Goal: Task Accomplishment & Management: Manage account settings

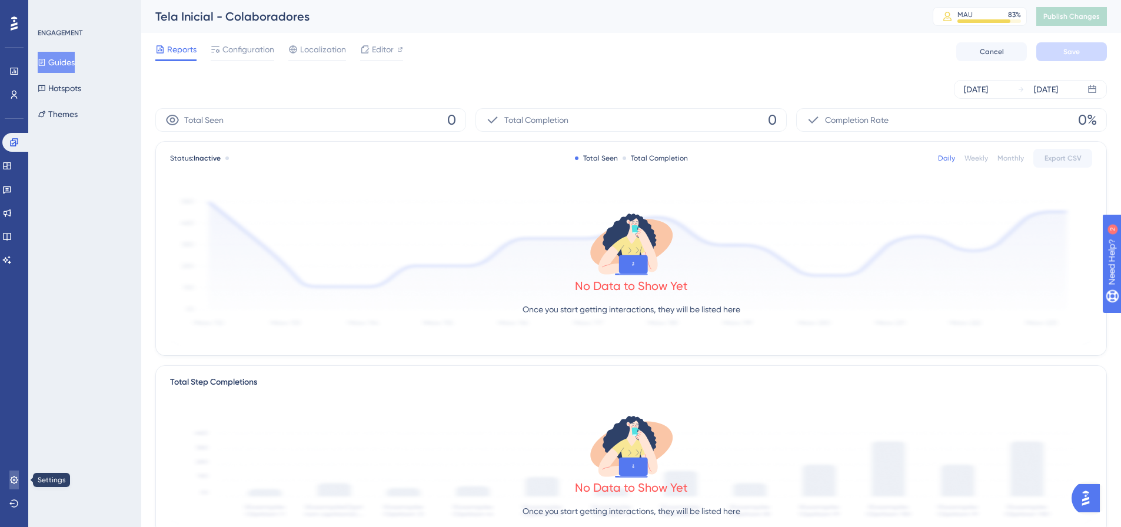
click at [16, 482] on icon at bounding box center [14, 480] width 8 height 8
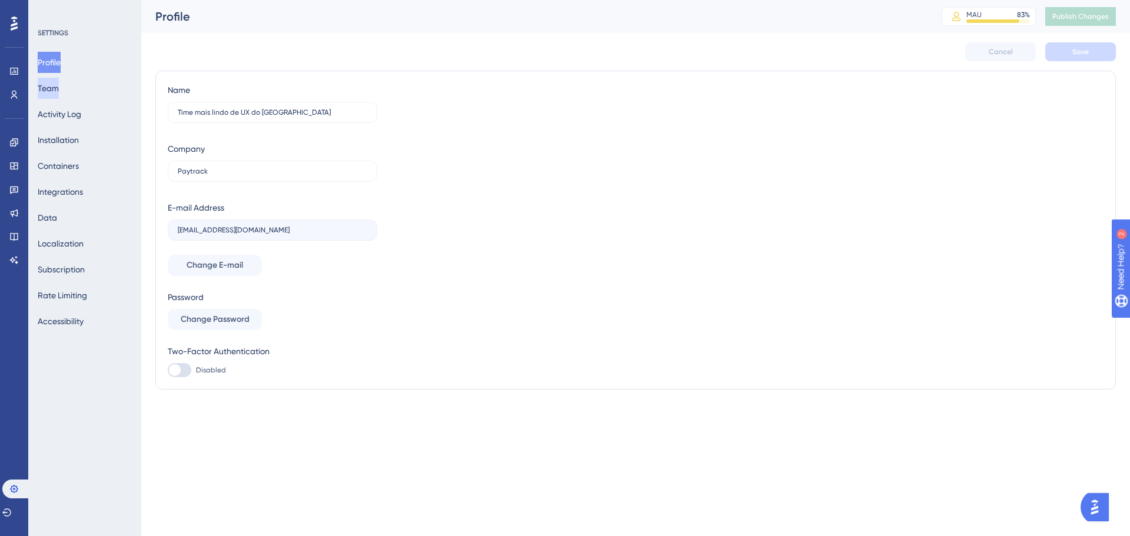
click at [59, 84] on button "Team" at bounding box center [48, 88] width 21 height 21
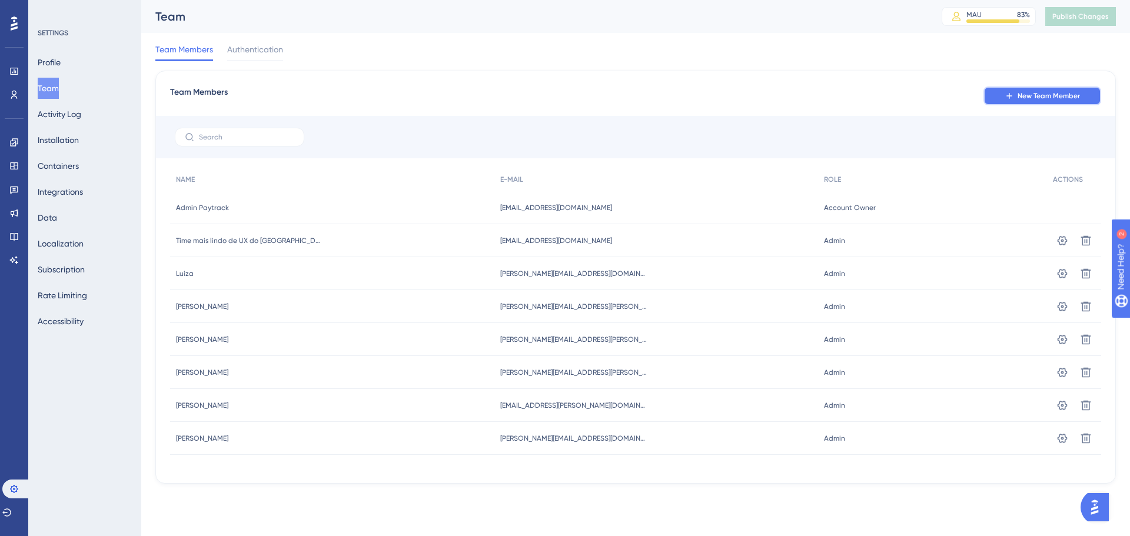
click at [1032, 92] on span "New Team Member" at bounding box center [1048, 95] width 62 height 9
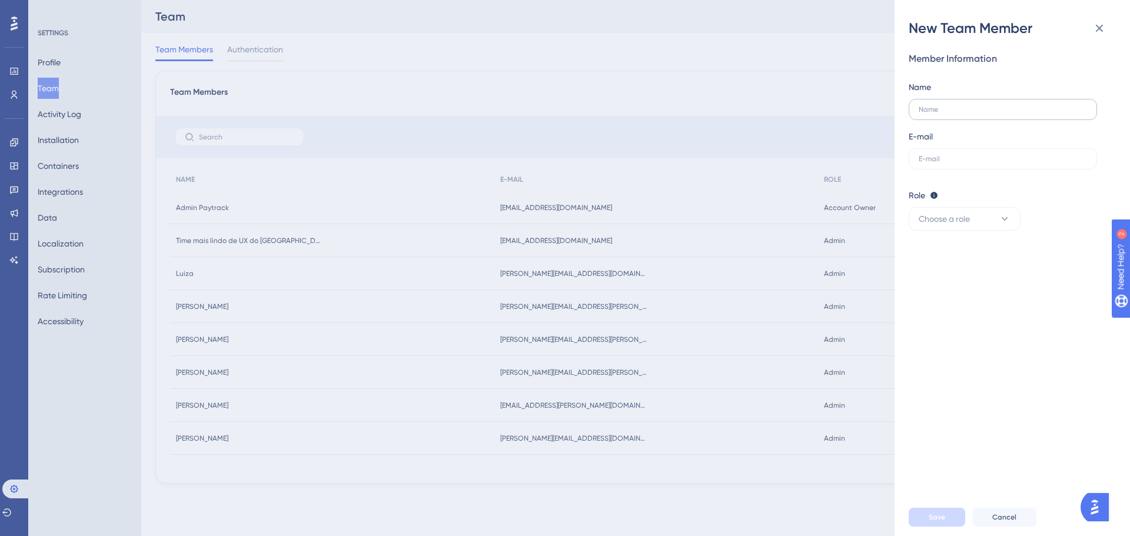
click at [945, 114] on label at bounding box center [1002, 109] width 188 height 21
click at [945, 114] on input "text" at bounding box center [1002, 109] width 168 height 8
type input "[PERSON_NAME]"
click at [938, 164] on label at bounding box center [1002, 158] width 188 height 21
click at [938, 163] on input "text" at bounding box center [1002, 159] width 168 height 8
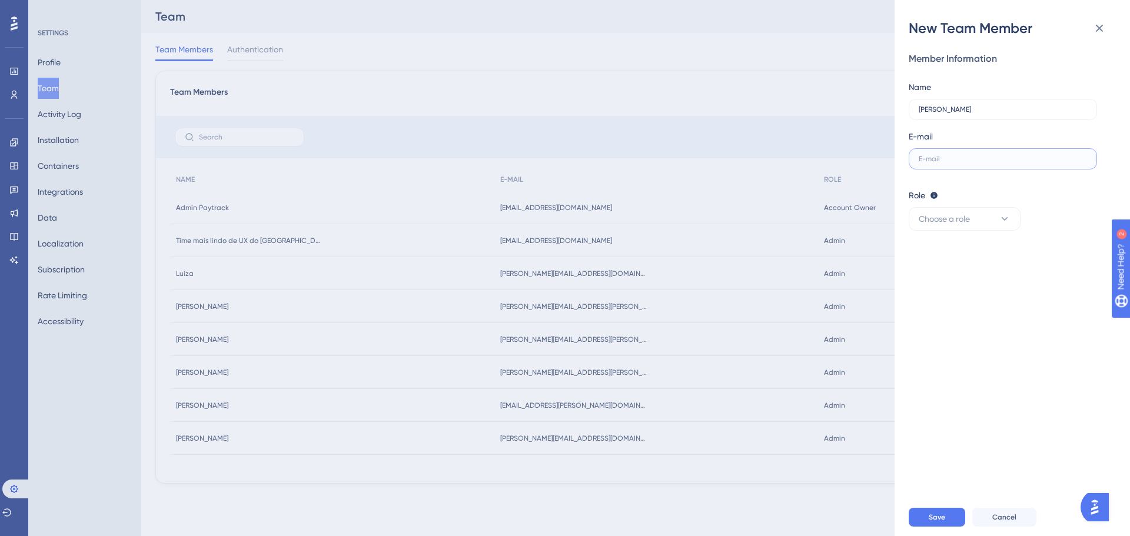
paste input "[PERSON_NAME][EMAIL_ADDRESS][PERSON_NAME][DOMAIN_NAME]"
click at [964, 215] on span "Choose a role" at bounding box center [943, 219] width 51 height 14
click at [965, 254] on div "Admin Admin" at bounding box center [964, 255] width 78 height 24
click at [941, 517] on span "Save" at bounding box center [936, 516] width 16 height 9
click at [1034, 162] on input "[PERSON_NAME][EMAIL_ADDRESS][PERSON_NAME][DOMAIN_NAME]" at bounding box center [1002, 159] width 168 height 8
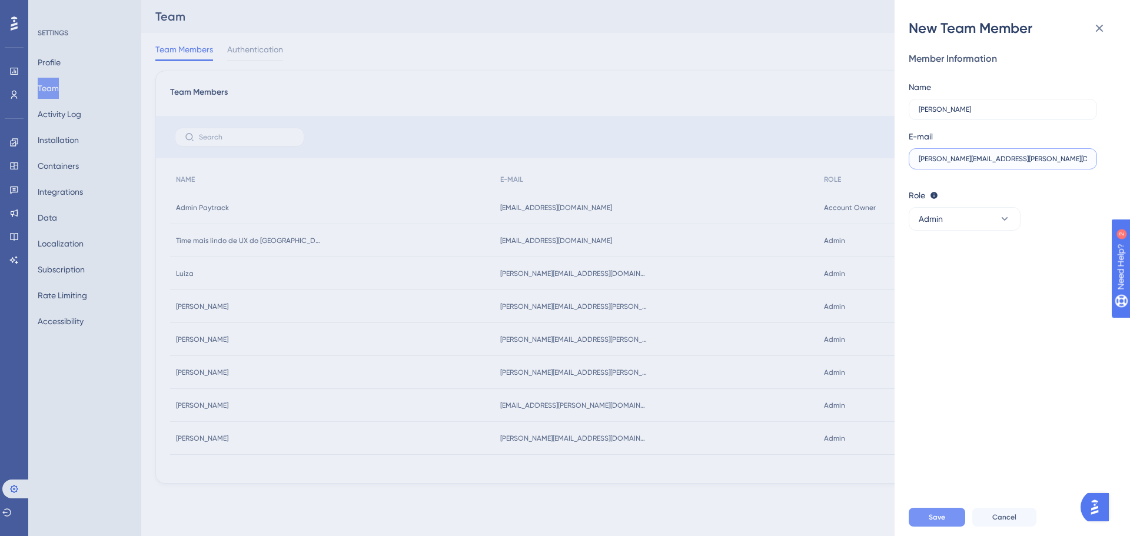
type input "[PERSON_NAME][EMAIL_ADDRESS][PERSON_NAME][DOMAIN_NAME]"
click at [941, 510] on button "Save" at bounding box center [936, 517] width 56 height 19
click at [582, 239] on div "New Team Member Member Information Name [PERSON_NAME] E-mail [PERSON_NAME][EMAI…" at bounding box center [565, 268] width 1130 height 536
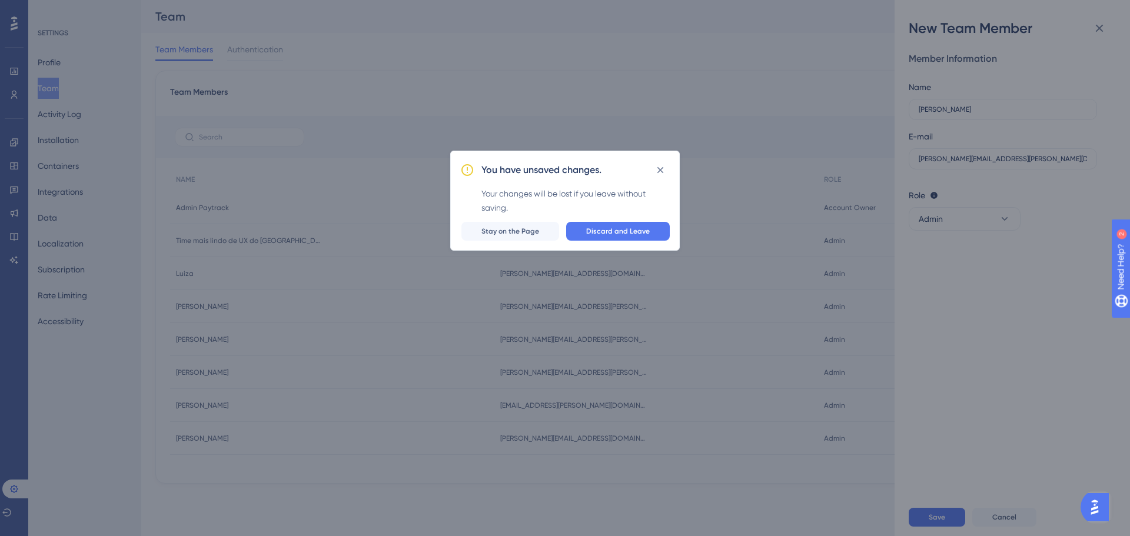
click at [1002, 291] on div "You have unsaved changes. Your changes will be lost if you leave without saving…" at bounding box center [565, 268] width 1130 height 536
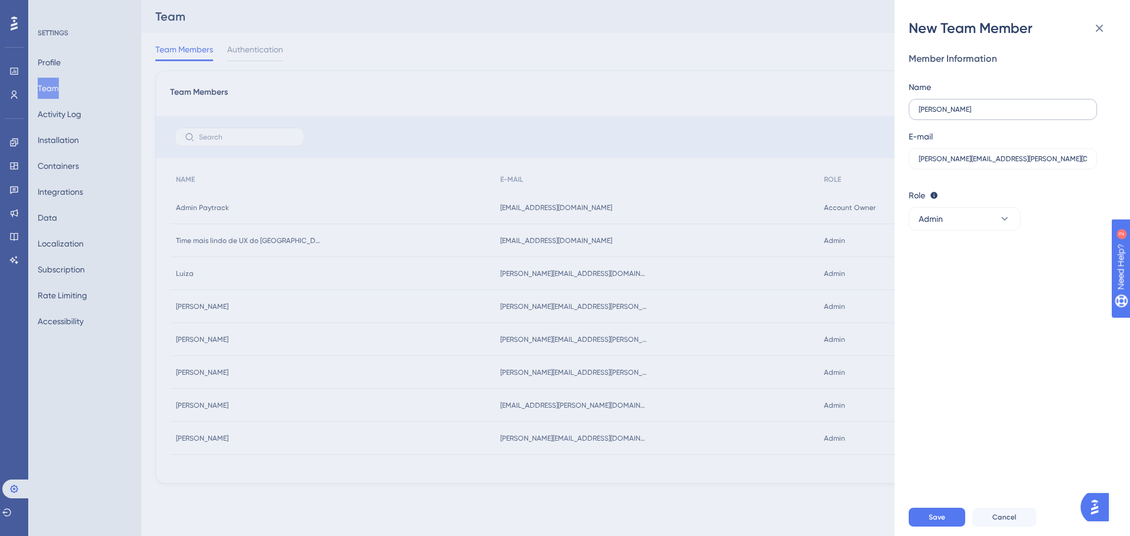
click at [954, 114] on label "[PERSON_NAME]" at bounding box center [1002, 109] width 188 height 21
click at [954, 114] on input "[PERSON_NAME]" at bounding box center [1002, 109] width 168 height 8
click at [954, 114] on label "[PERSON_NAME]" at bounding box center [1002, 109] width 188 height 21
click at [954, 114] on input "[PERSON_NAME]" at bounding box center [1002, 109] width 168 height 8
click at [954, 114] on label "[PERSON_NAME]" at bounding box center [1002, 109] width 188 height 21
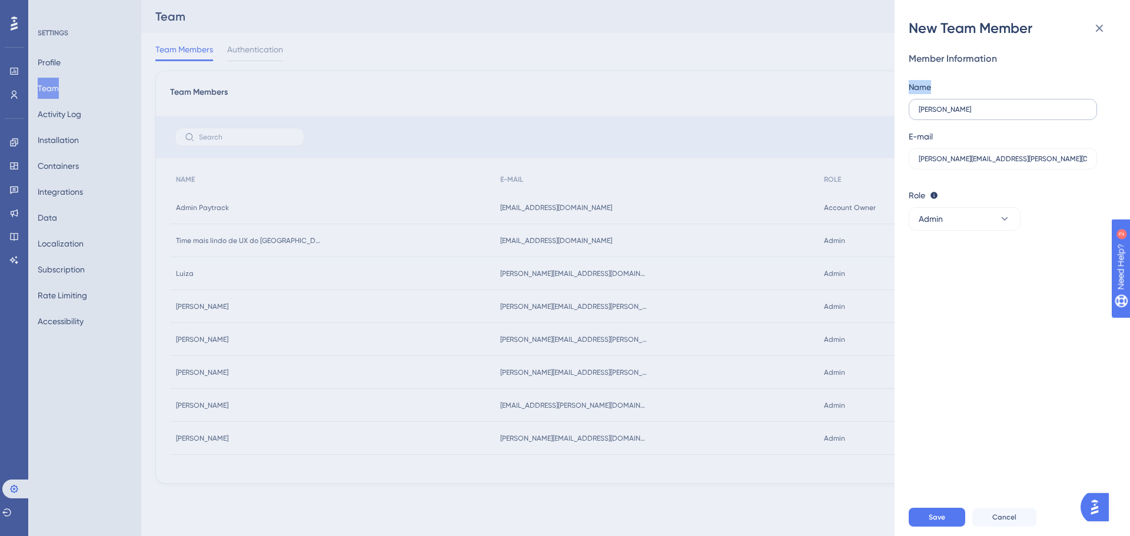
click at [954, 114] on input "[PERSON_NAME]" at bounding box center [1002, 109] width 168 height 8
click at [971, 104] on label "[PERSON_NAME]" at bounding box center [1002, 109] width 188 height 21
click at [971, 105] on input "[PERSON_NAME]" at bounding box center [1002, 109] width 168 height 8
drag, startPoint x: 969, startPoint y: 104, endPoint x: 915, endPoint y: 108, distance: 54.2
click at [915, 108] on label "[PERSON_NAME]" at bounding box center [1002, 109] width 188 height 21
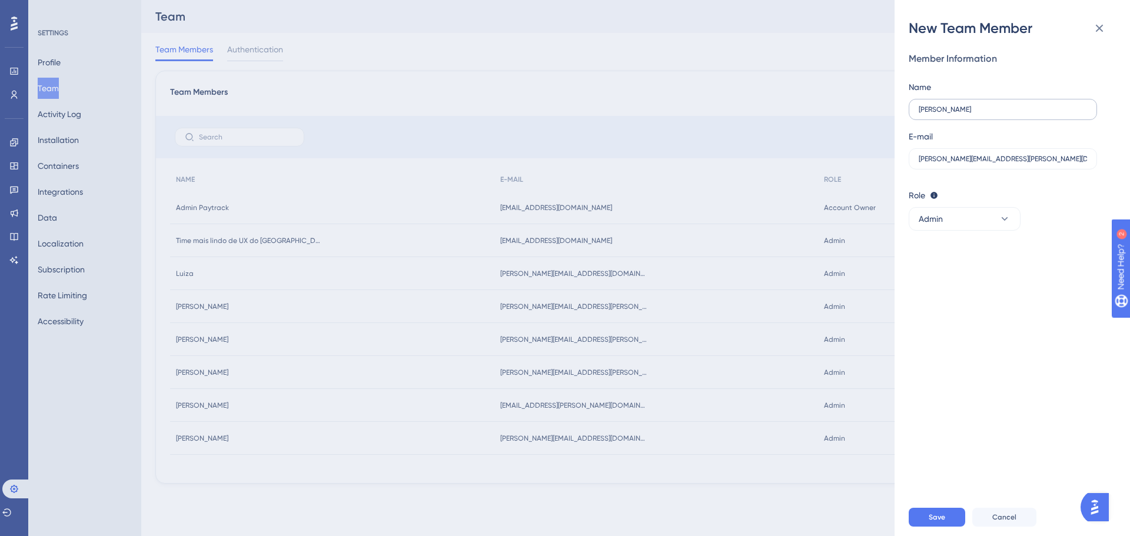
click at [918, 108] on input "[PERSON_NAME]" at bounding box center [1002, 109] width 168 height 8
click at [925, 105] on label "[PERSON_NAME]" at bounding box center [1002, 109] width 188 height 21
click at [925, 105] on input "[PERSON_NAME]" at bounding box center [1002, 109] width 168 height 8
click at [925, 105] on label "[PERSON_NAME]" at bounding box center [1002, 109] width 188 height 21
click at [925, 105] on input "[PERSON_NAME]" at bounding box center [1002, 109] width 168 height 8
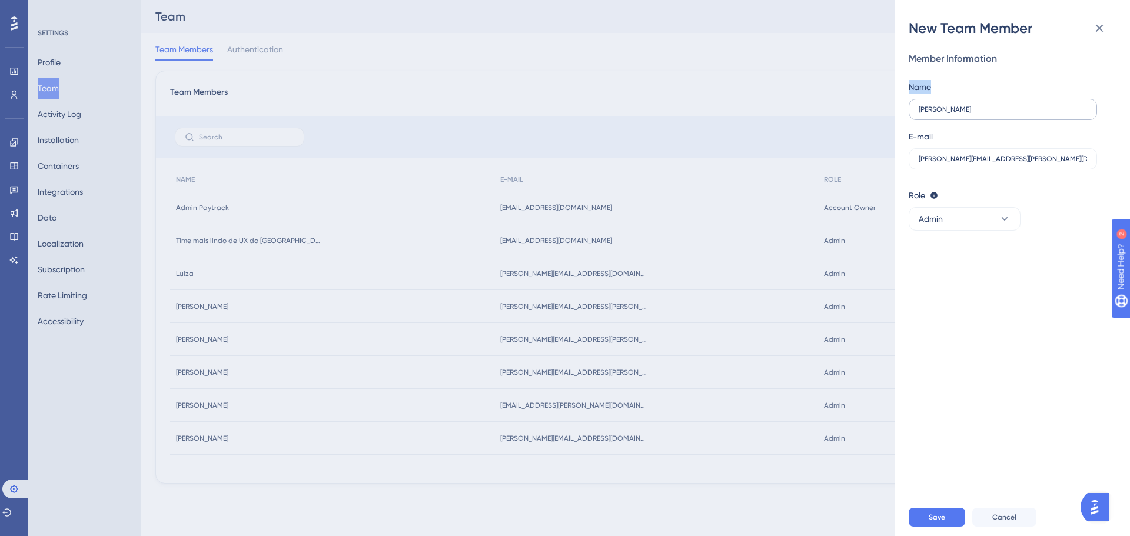
click at [925, 105] on label "[PERSON_NAME]" at bounding box center [1002, 109] width 188 height 21
click at [925, 105] on input "[PERSON_NAME]" at bounding box center [1002, 109] width 168 height 8
drag, startPoint x: 951, startPoint y: 112, endPoint x: 958, endPoint y: 112, distance: 6.5
click at [951, 113] on input "[PERSON_NAME]" at bounding box center [1002, 109] width 168 height 8
drag, startPoint x: 970, startPoint y: 112, endPoint x: 917, endPoint y: 112, distance: 53.0
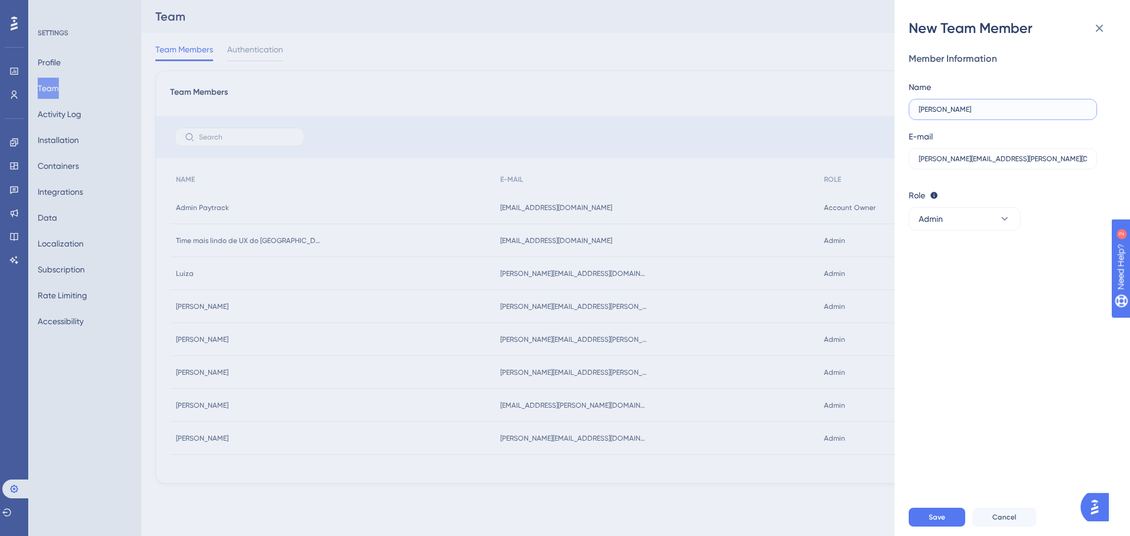
click at [917, 112] on label "[PERSON_NAME]" at bounding box center [1002, 109] width 188 height 21
type input "[PERSON_NAME]"
click at [958, 160] on input "[PERSON_NAME][EMAIL_ADDRESS][PERSON_NAME][DOMAIN_NAME]" at bounding box center [1002, 159] width 168 height 8
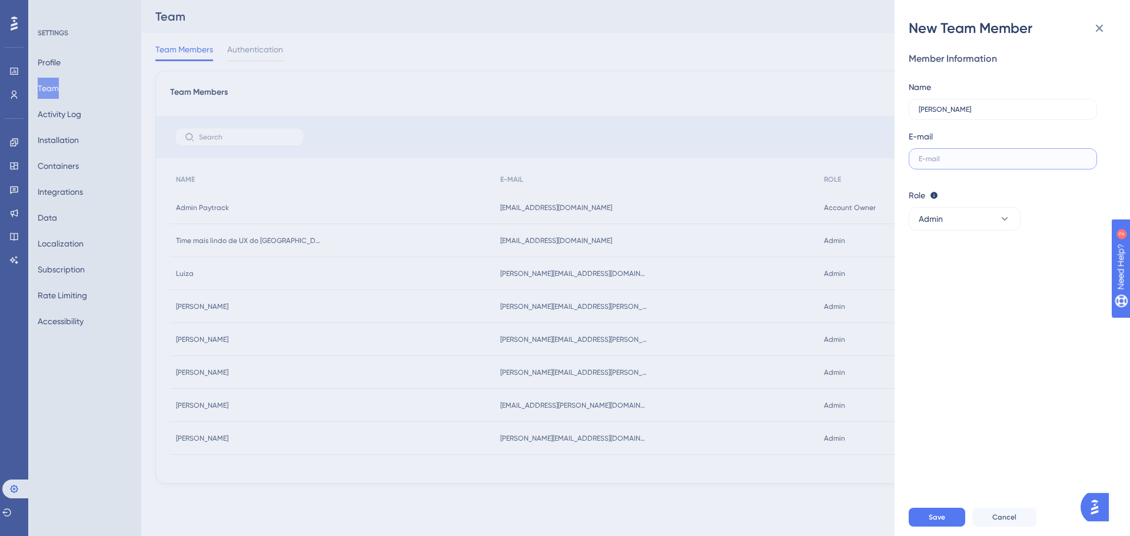
paste input "[PERSON_NAME][EMAIL_ADDRESS][PERSON_NAME][DOMAIN_NAME]"
type input "[PERSON_NAME][EMAIL_ADDRESS][PERSON_NAME][DOMAIN_NAME]"
click at [929, 511] on button "Save" at bounding box center [936, 517] width 56 height 19
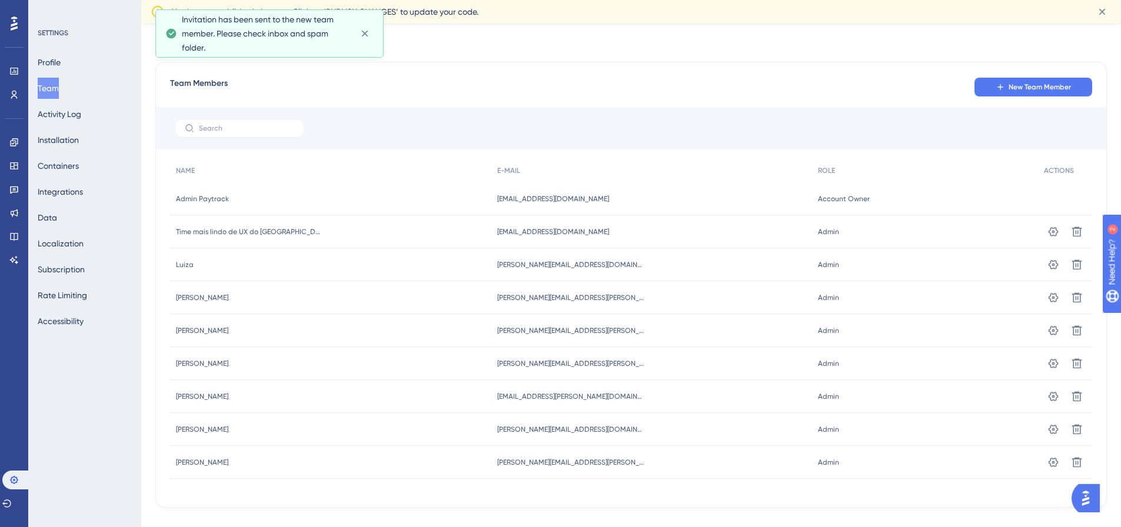
scroll to position [51, 0]
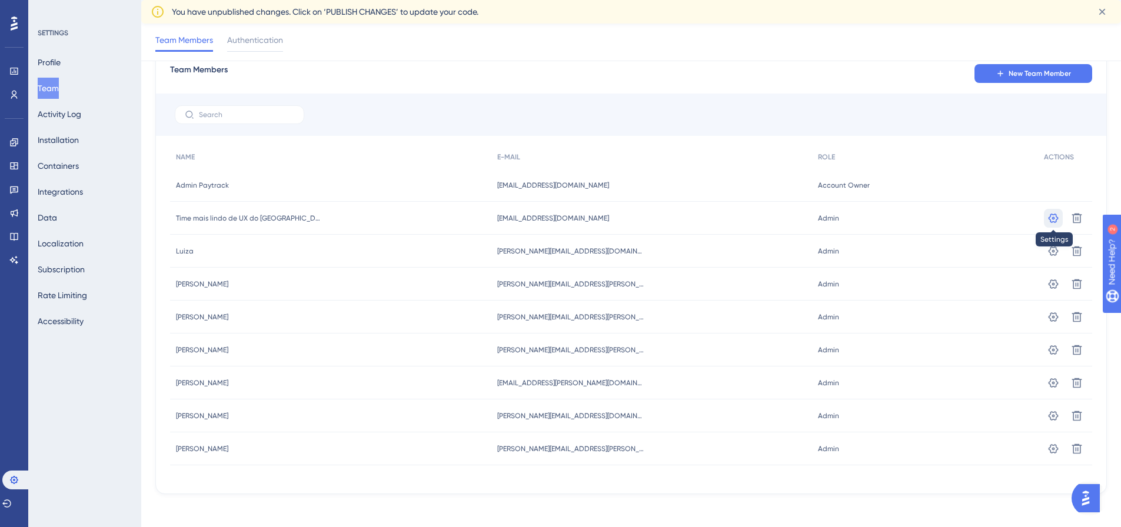
click at [1048, 219] on icon at bounding box center [1053, 218] width 12 height 12
click at [1051, 215] on icon at bounding box center [1053, 218] width 12 height 12
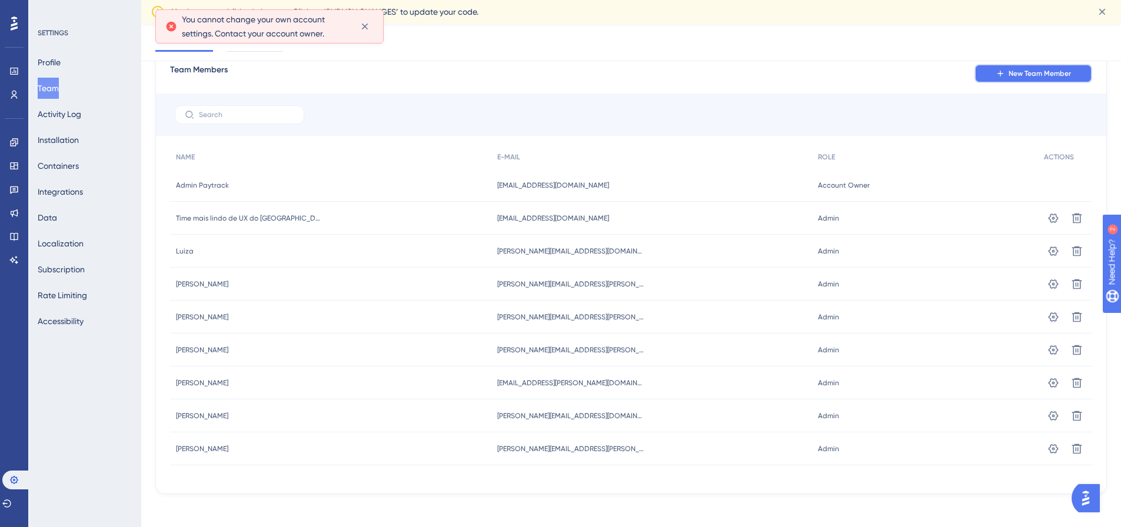
click at [997, 77] on icon at bounding box center [1000, 73] width 9 height 9
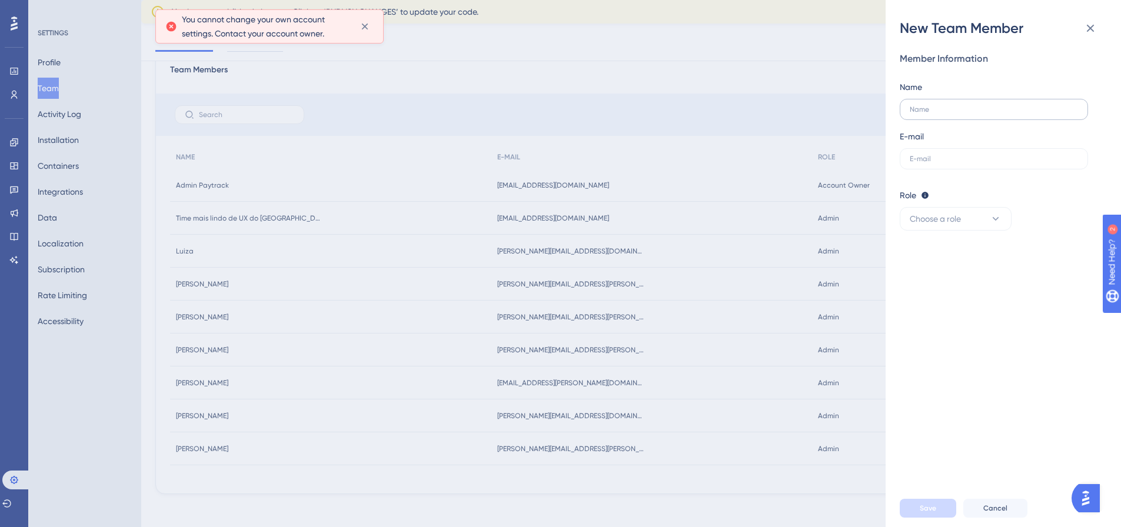
click at [938, 104] on label at bounding box center [994, 109] width 188 height 21
click at [938, 105] on input "text" at bounding box center [994, 109] width 168 height 8
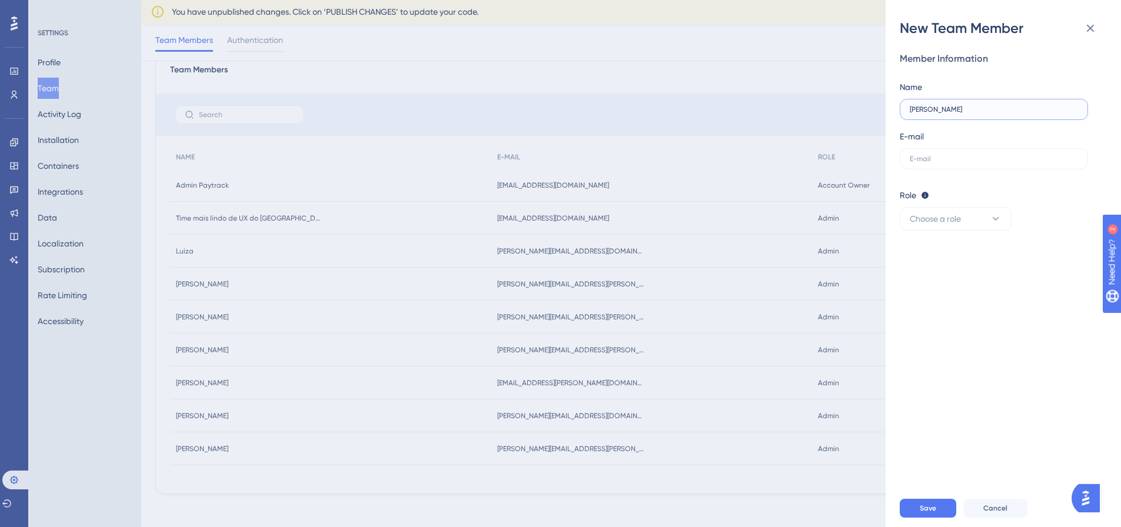
type input "[PERSON_NAME]"
click at [920, 165] on label at bounding box center [994, 158] width 188 height 21
click at [920, 163] on input "text" at bounding box center [994, 159] width 168 height 8
paste input "[EMAIL_ADDRESS][PERSON_NAME][DOMAIN_NAME]"
type input "[EMAIL_ADDRESS][PERSON_NAME][DOMAIN_NAME]"
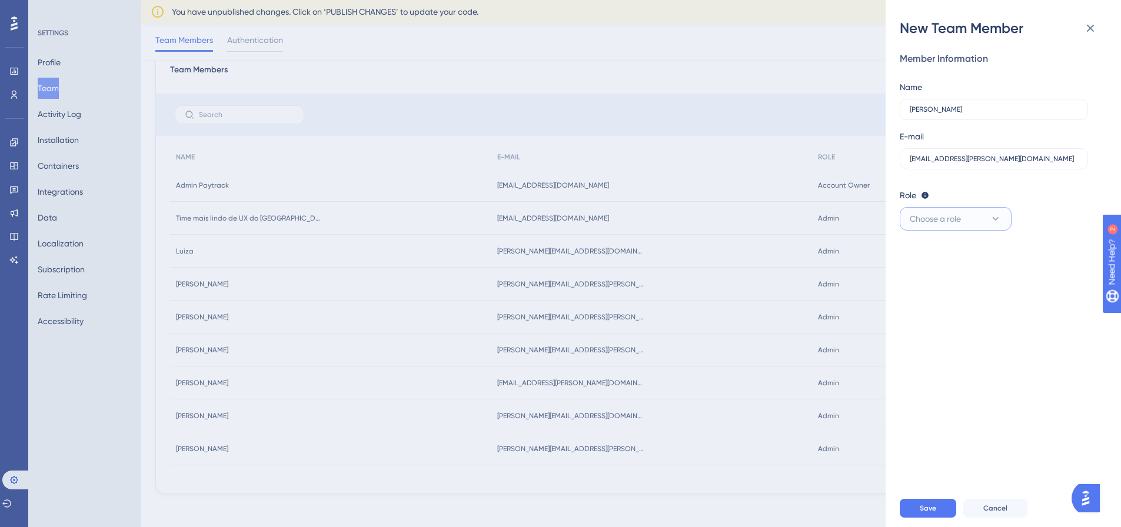
click at [944, 217] on span "Choose a role" at bounding box center [935, 219] width 51 height 14
click at [945, 254] on div "Admin Admin" at bounding box center [956, 255] width 78 height 24
click at [915, 511] on button "Save" at bounding box center [928, 508] width 56 height 19
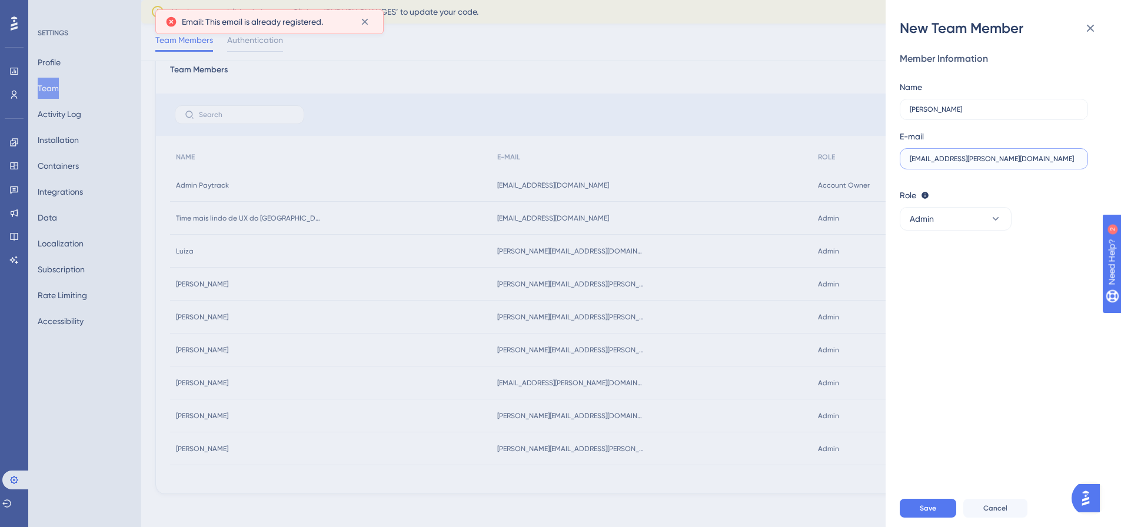
click at [910, 158] on input "[EMAIL_ADDRESS][PERSON_NAME][DOMAIN_NAME]" at bounding box center [994, 159] width 168 height 8
click at [58, 64] on div "New Team Member Member Information Name [PERSON_NAME] E-mail [EMAIL_ADDRESS][PE…" at bounding box center [560, 263] width 1121 height 527
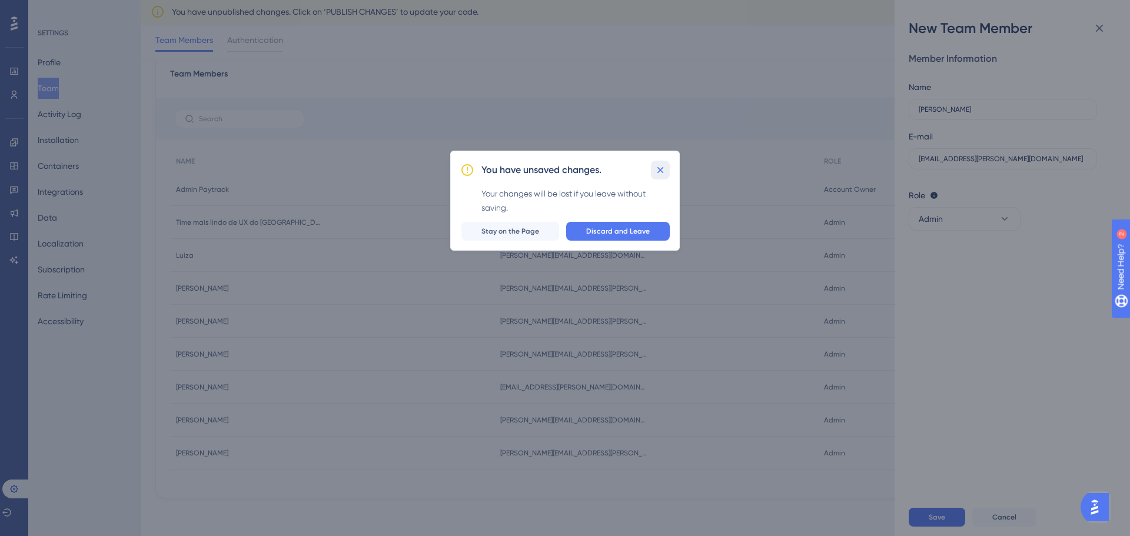
click at [658, 169] on icon at bounding box center [660, 170] width 12 height 12
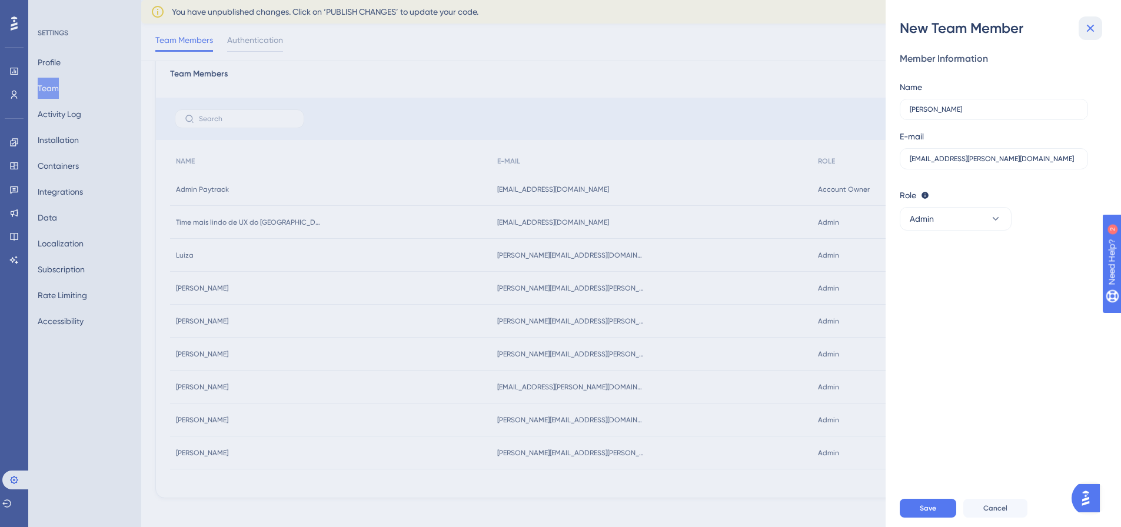
click at [1090, 29] on icon at bounding box center [1090, 28] width 14 height 14
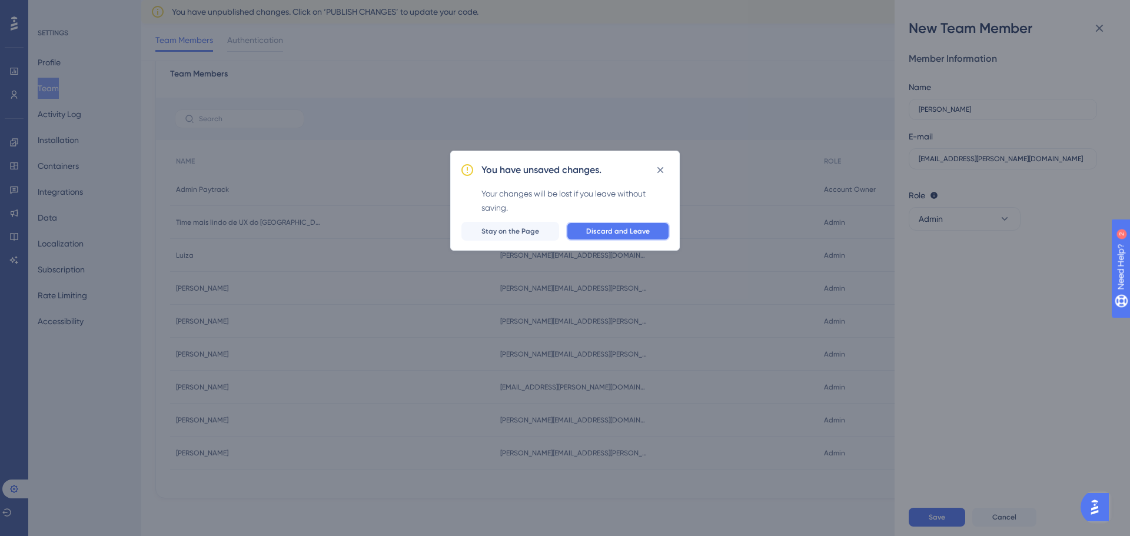
click at [622, 229] on span "Discard and Leave" at bounding box center [618, 231] width 64 height 9
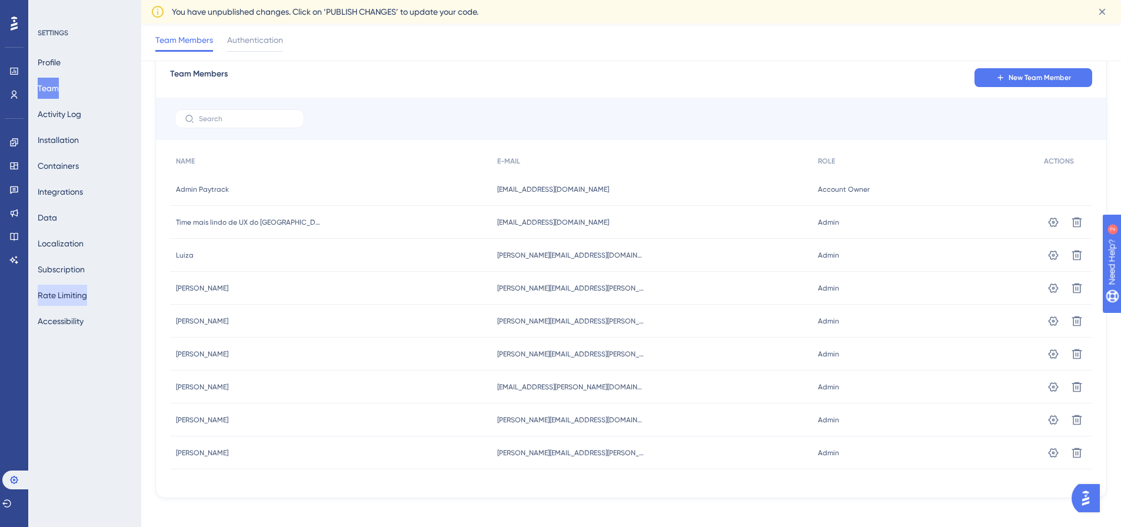
click at [62, 297] on button "Rate Limiting" at bounding box center [62, 295] width 49 height 21
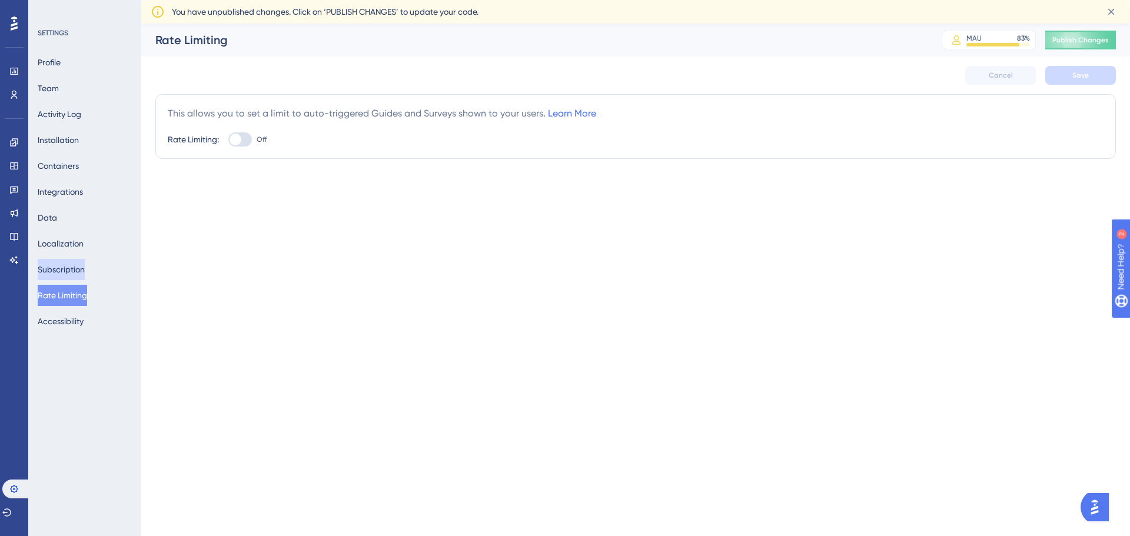
click at [66, 267] on button "Subscription" at bounding box center [61, 269] width 47 height 21
